Goal: Check status: Check status

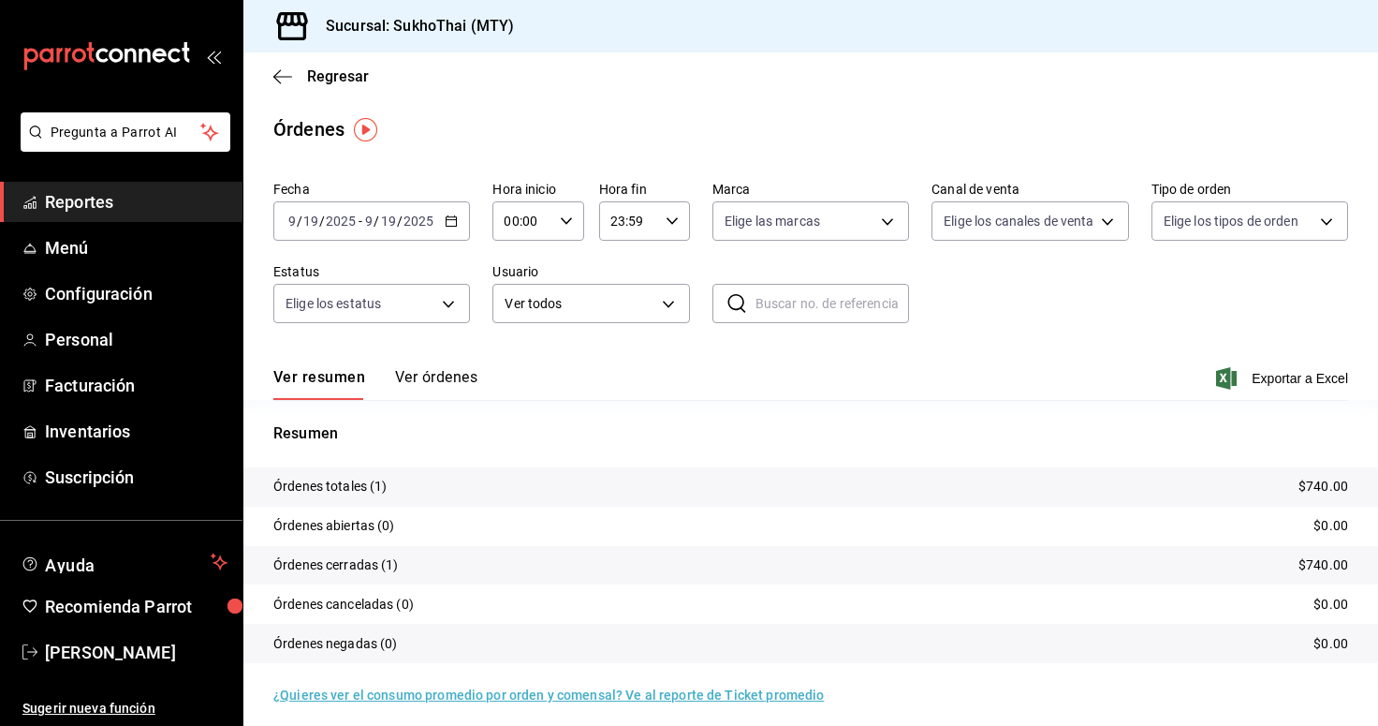
click at [279, 74] on icon "button" at bounding box center [282, 76] width 19 height 17
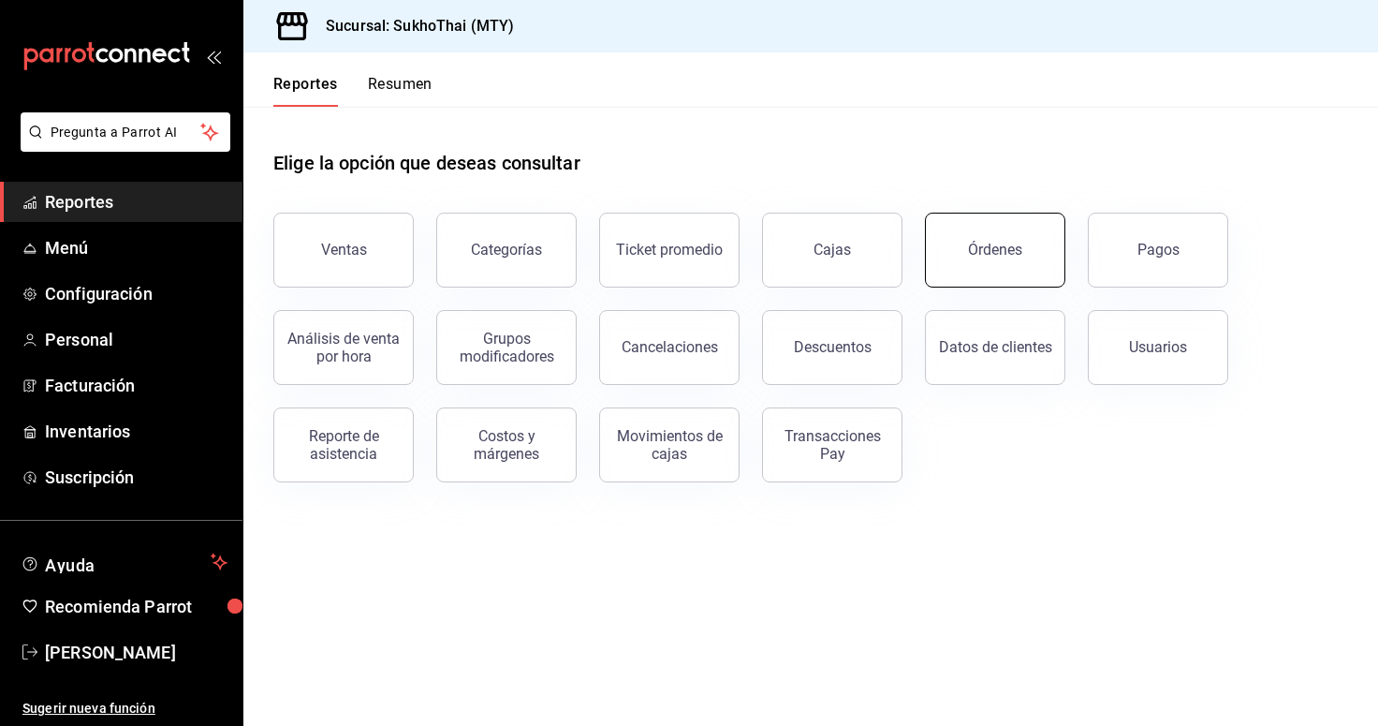
click at [966, 246] on button "Órdenes" at bounding box center [995, 250] width 140 height 75
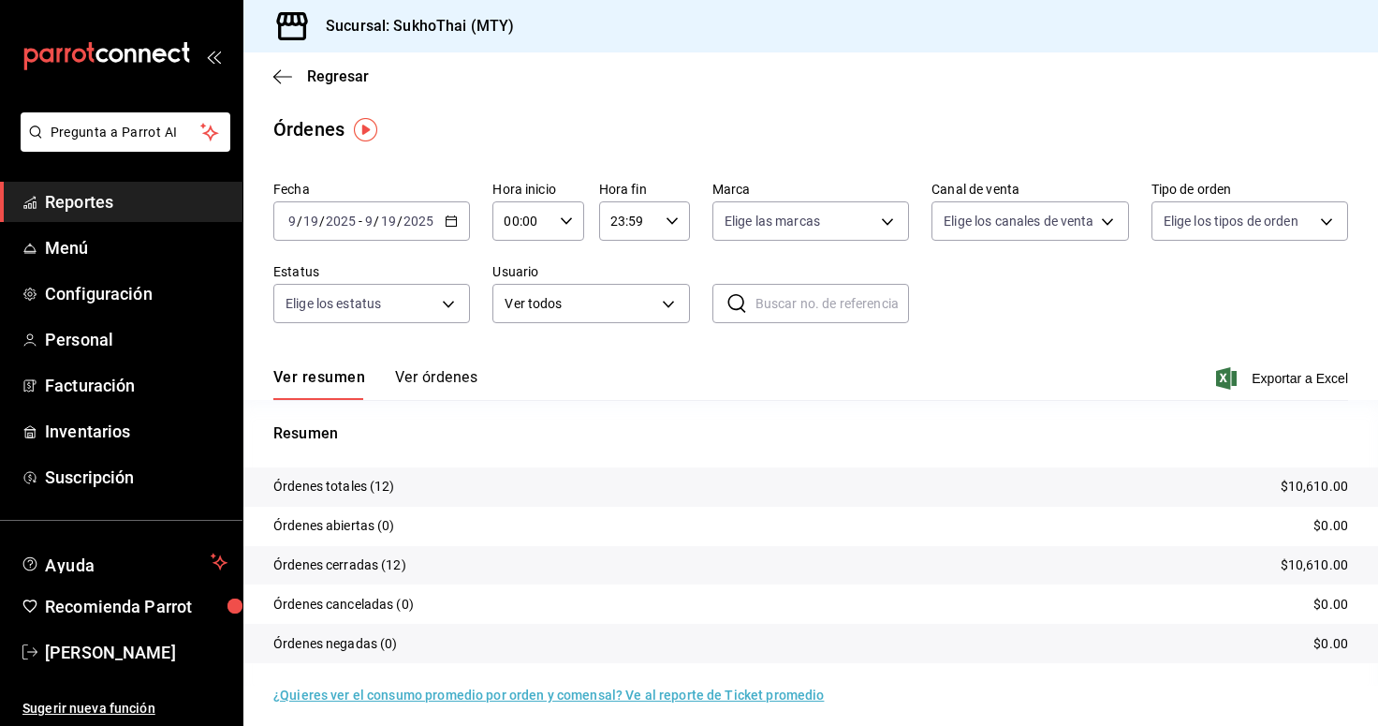
click at [442, 220] on div "[DATE] [DATE] - [DATE] [DATE]" at bounding box center [371, 220] width 197 height 39
click at [361, 283] on span "Hoy" at bounding box center [361, 278] width 145 height 20
click at [419, 229] on div "[DATE] [DATE] - [DATE] [DATE]" at bounding box center [371, 220] width 197 height 39
click at [370, 496] on span "Rango de fechas" at bounding box center [361, 488] width 145 height 20
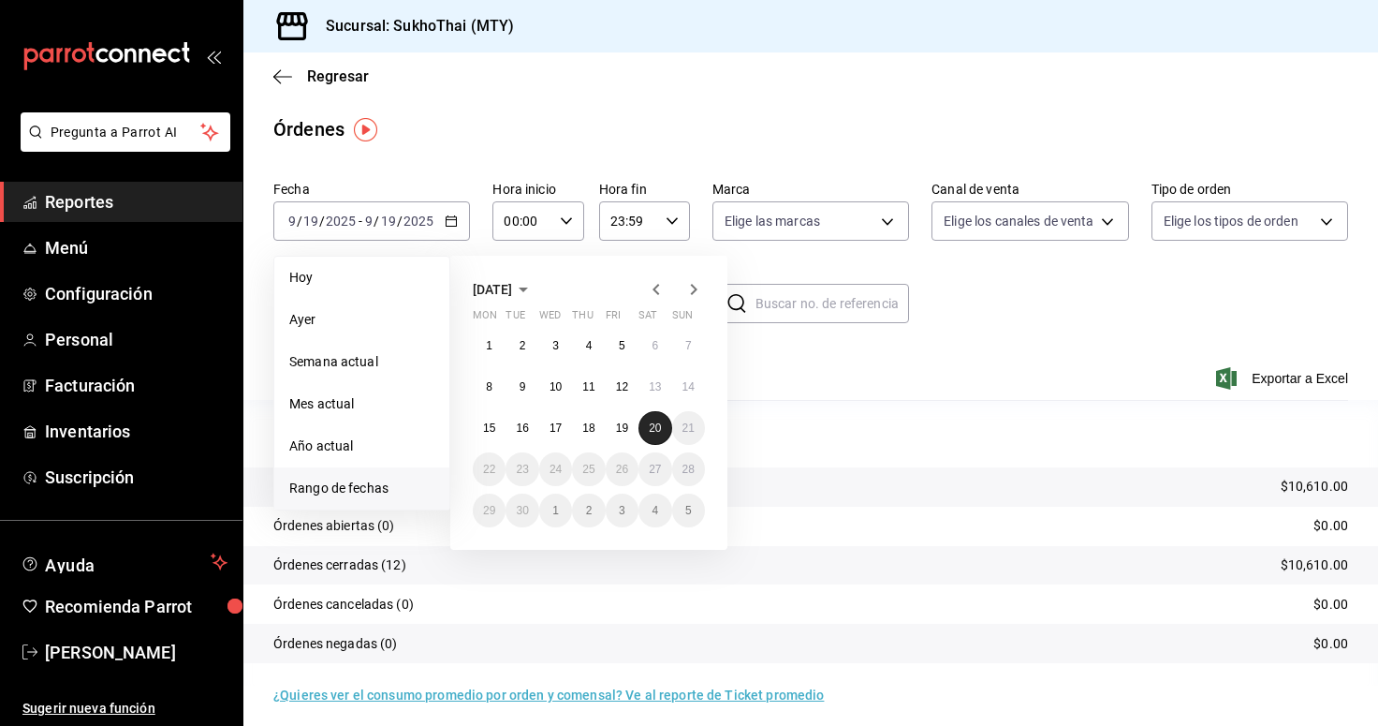
click at [651, 431] on abbr "20" at bounding box center [655, 427] width 12 height 13
